Goal: Task Accomplishment & Management: Complete application form

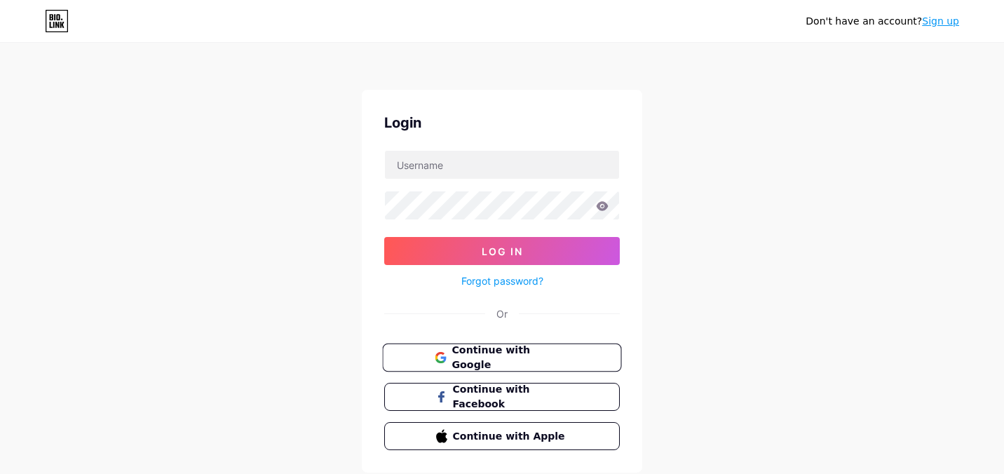
click at [499, 346] on button "Continue with Google" at bounding box center [501, 358] width 239 height 29
